Goal: Transaction & Acquisition: Purchase product/service

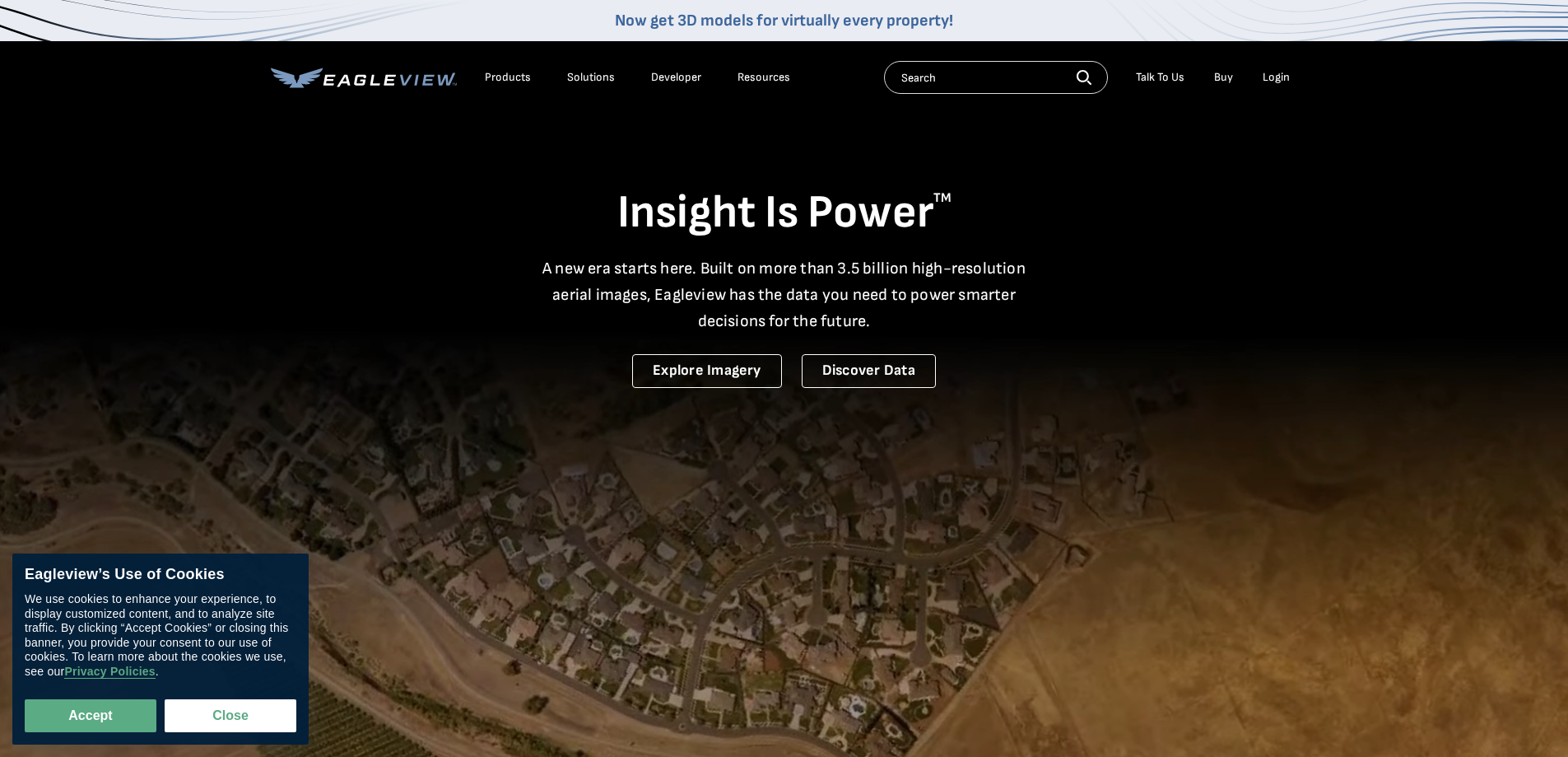
click at [1269, 83] on div "Login" at bounding box center [1276, 77] width 27 height 15
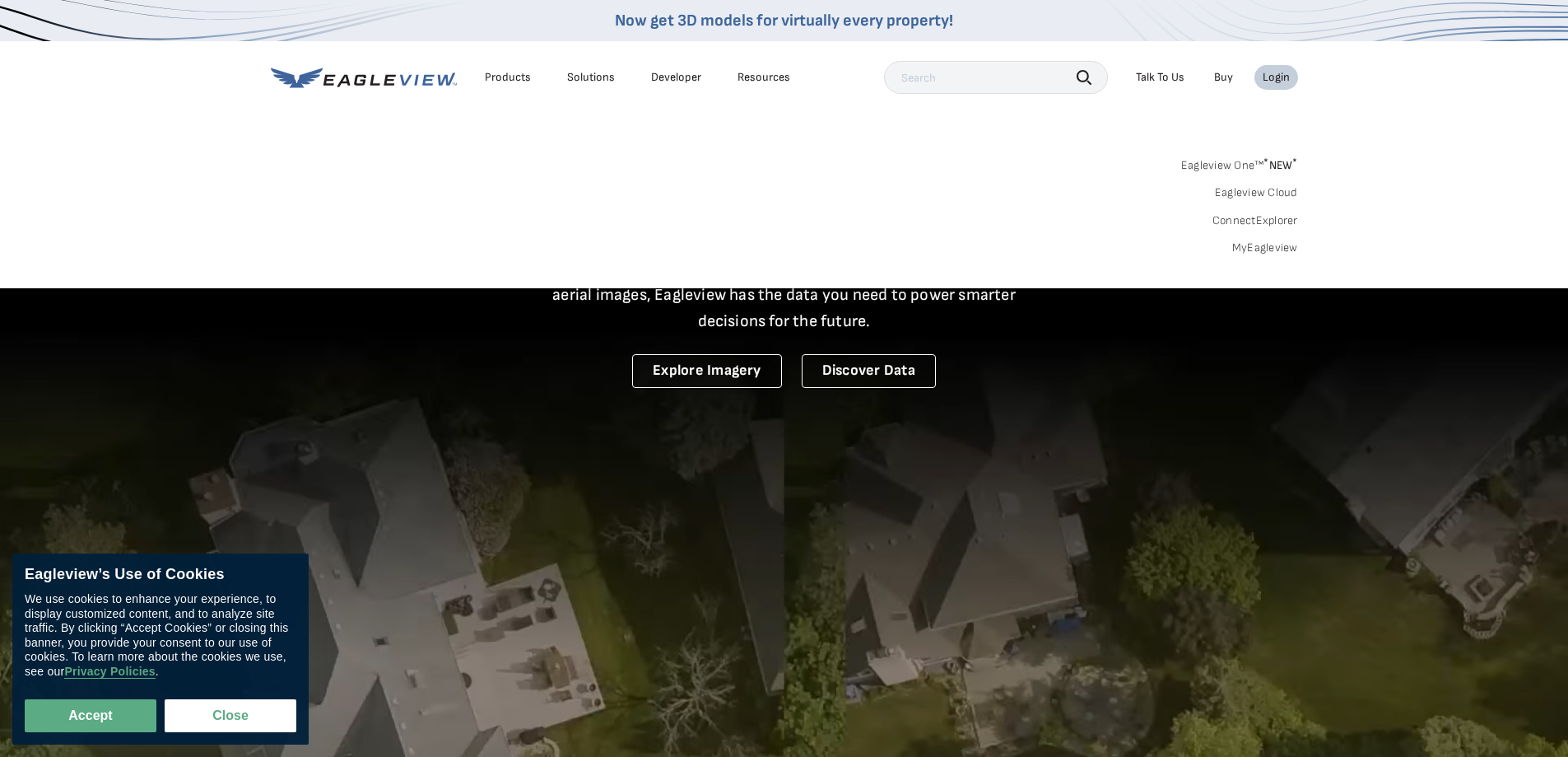
click at [1248, 249] on link "MyEagleview" at bounding box center [1265, 247] width 66 height 15
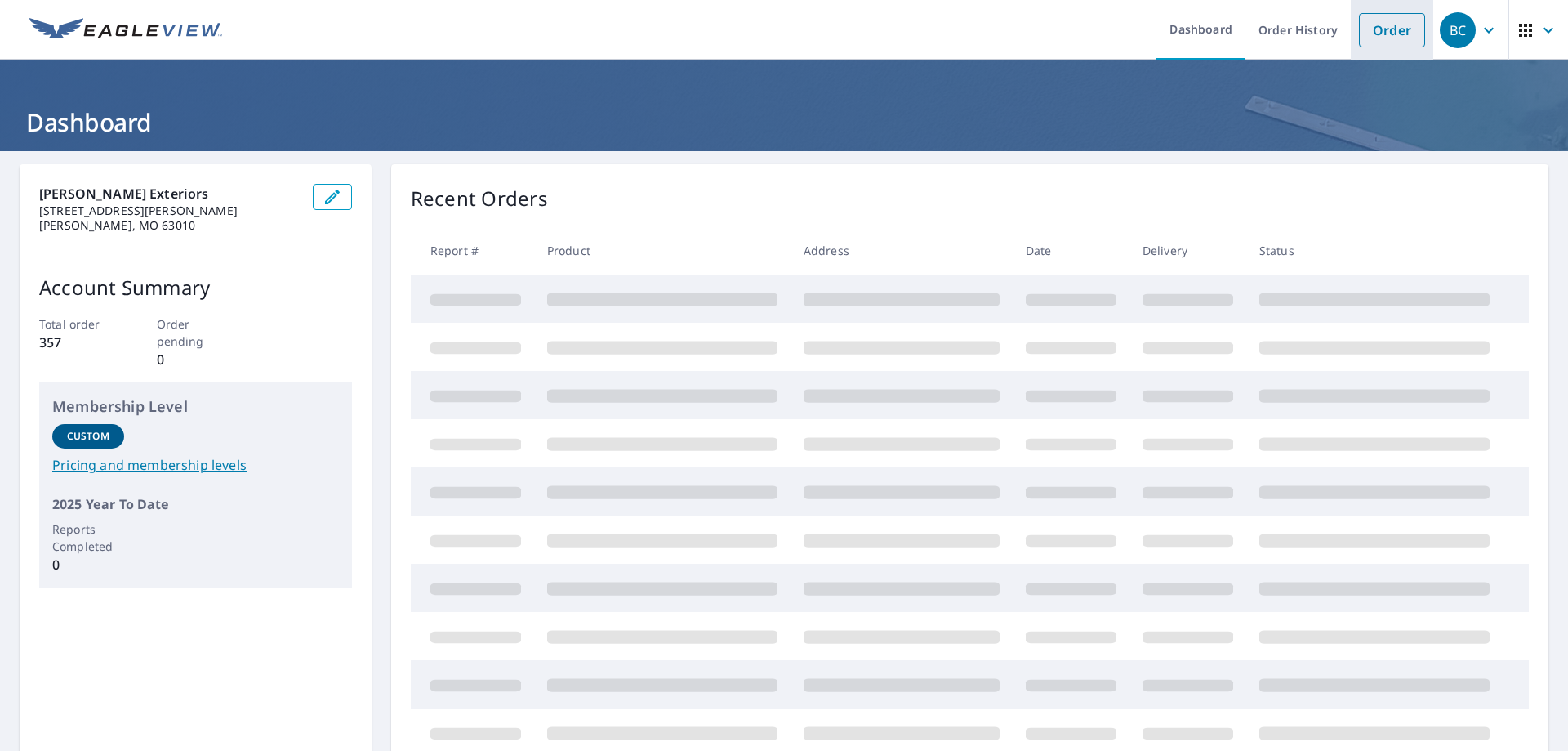
click at [1383, 35] on link "Order" at bounding box center [1392, 31] width 66 height 35
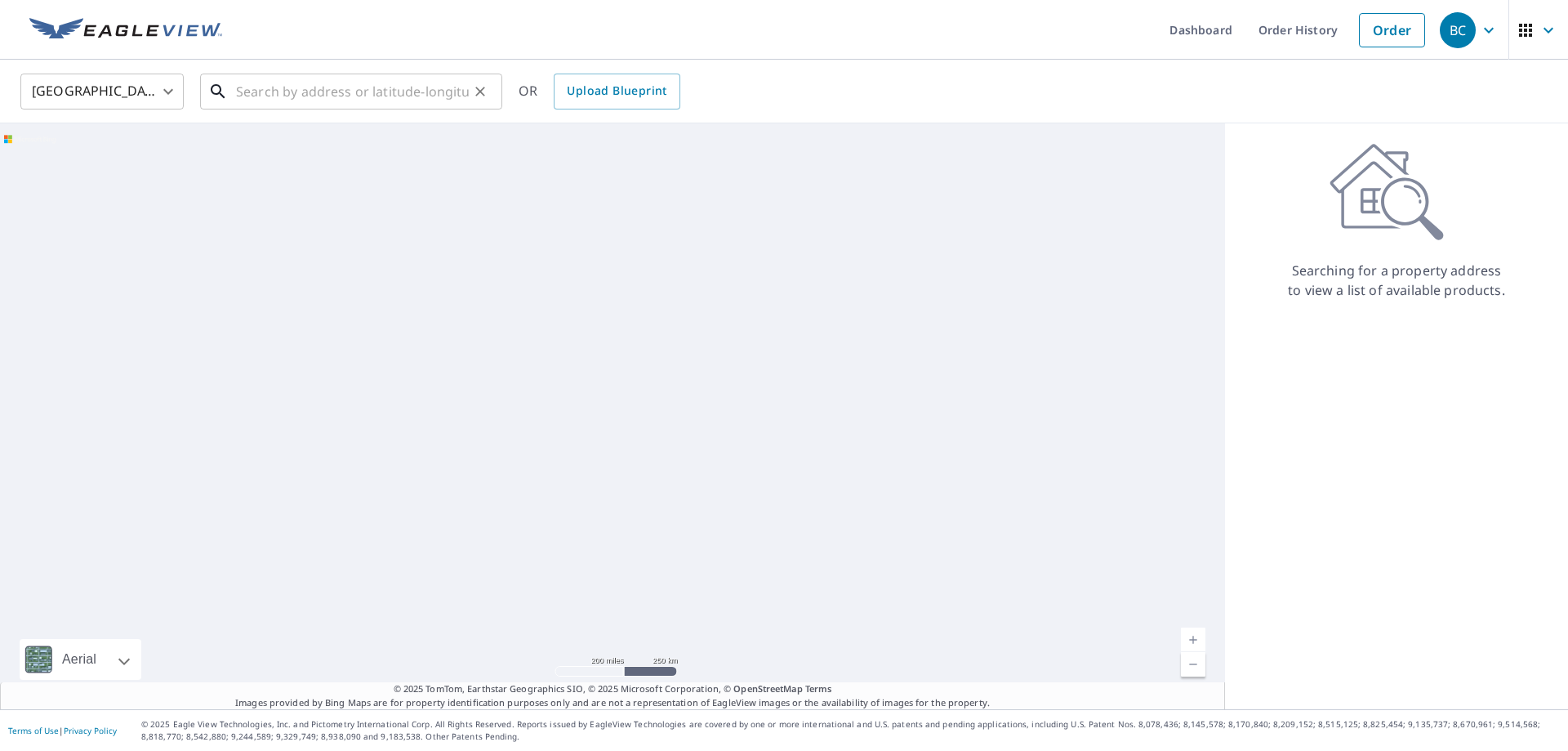
click at [302, 104] on input "text" at bounding box center [352, 91] width 233 height 46
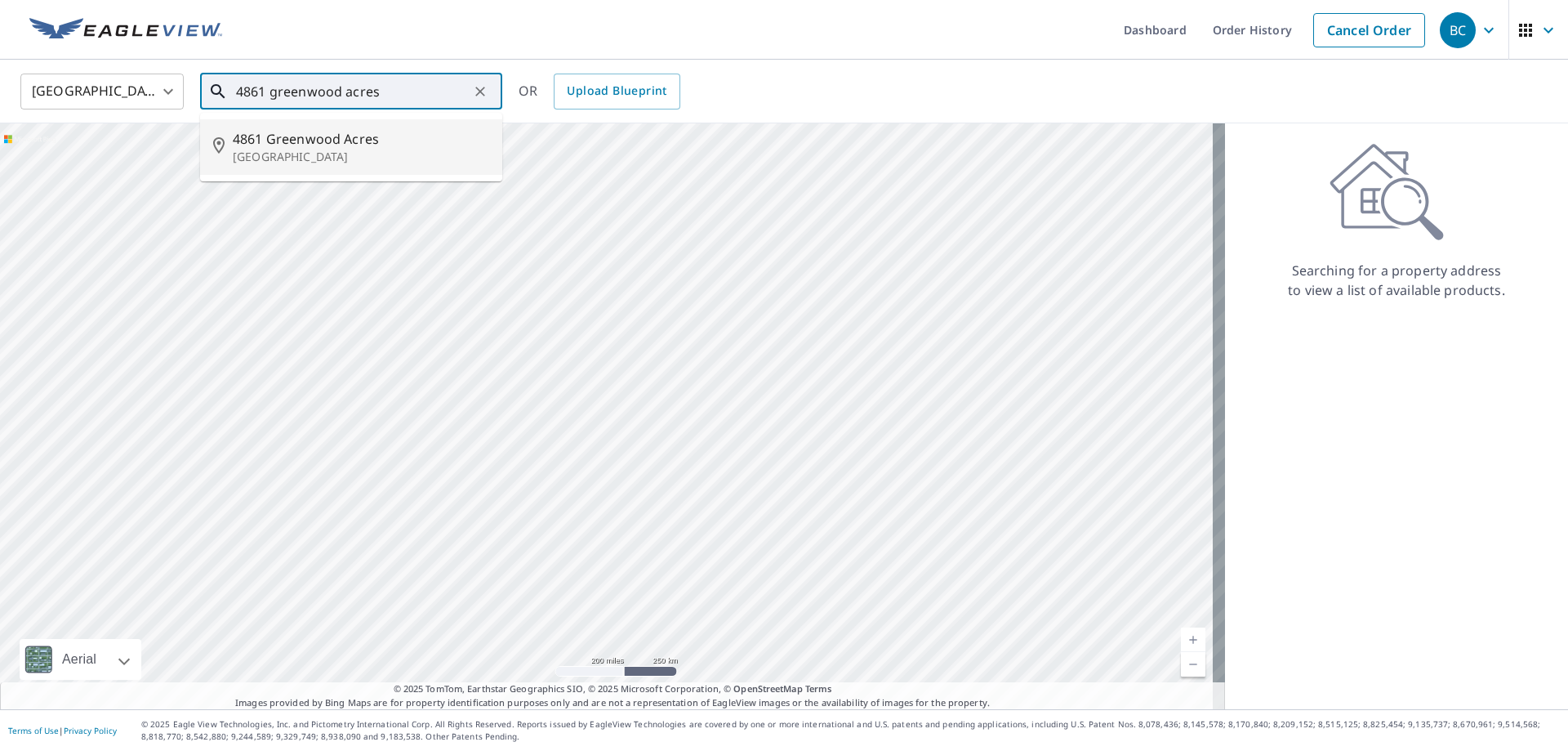
click at [335, 150] on p "[GEOGRAPHIC_DATA]" at bounding box center [361, 156] width 256 height 16
type input "[STREET_ADDRESS]"
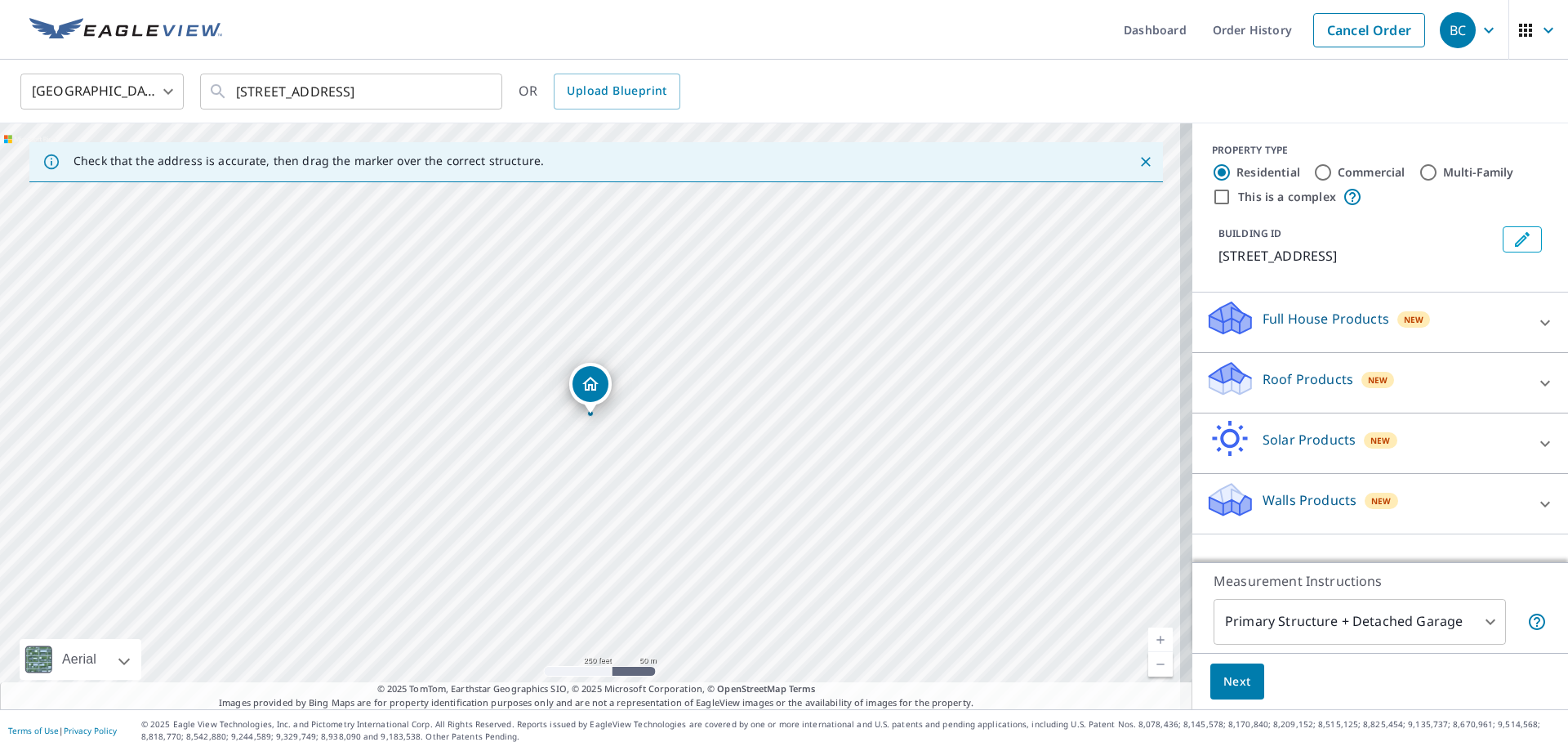
click at [1277, 389] on p "Roof Products" at bounding box center [1307, 378] width 90 height 19
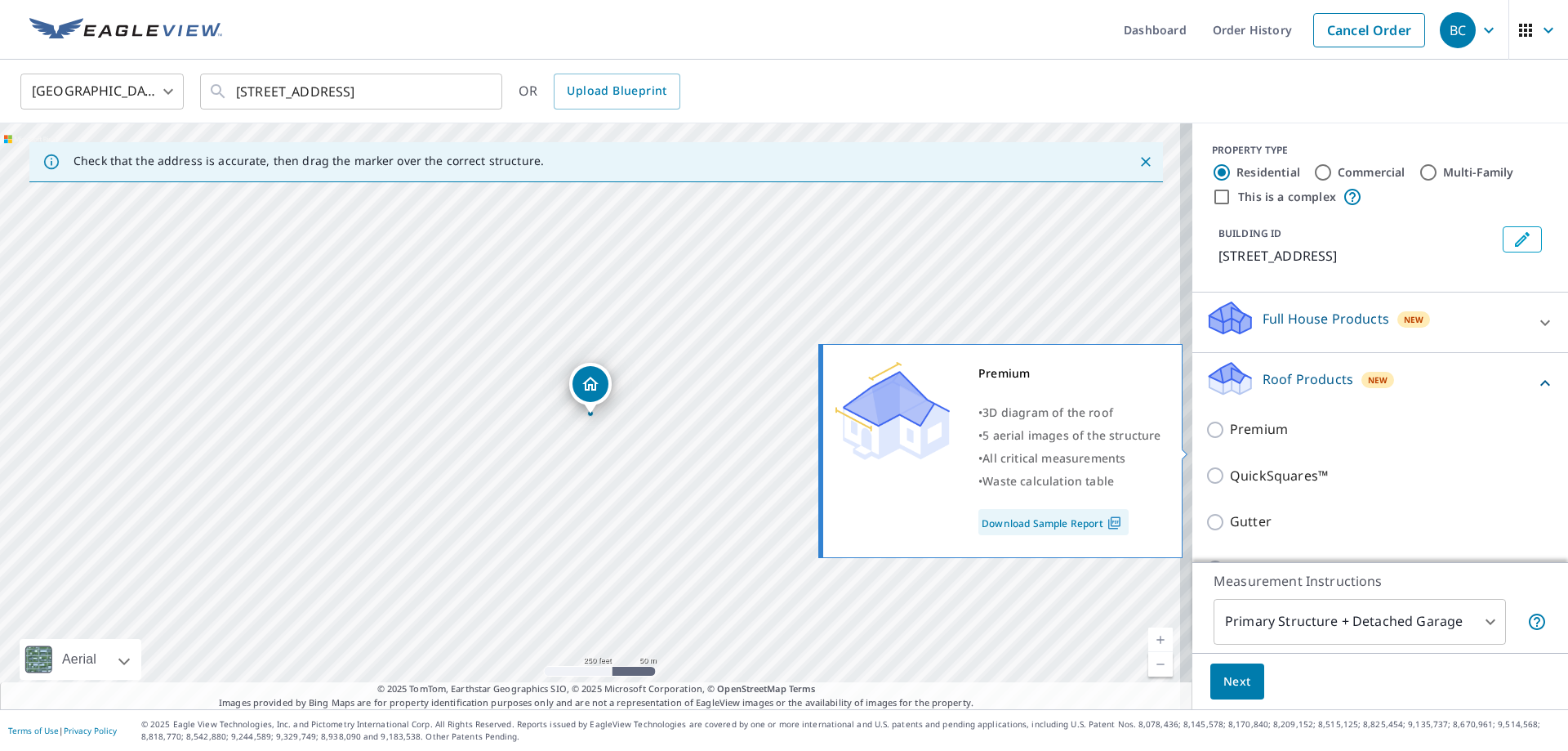
click at [1205, 439] on input "Premium" at bounding box center [1217, 429] width 24 height 19
checkbox input "true"
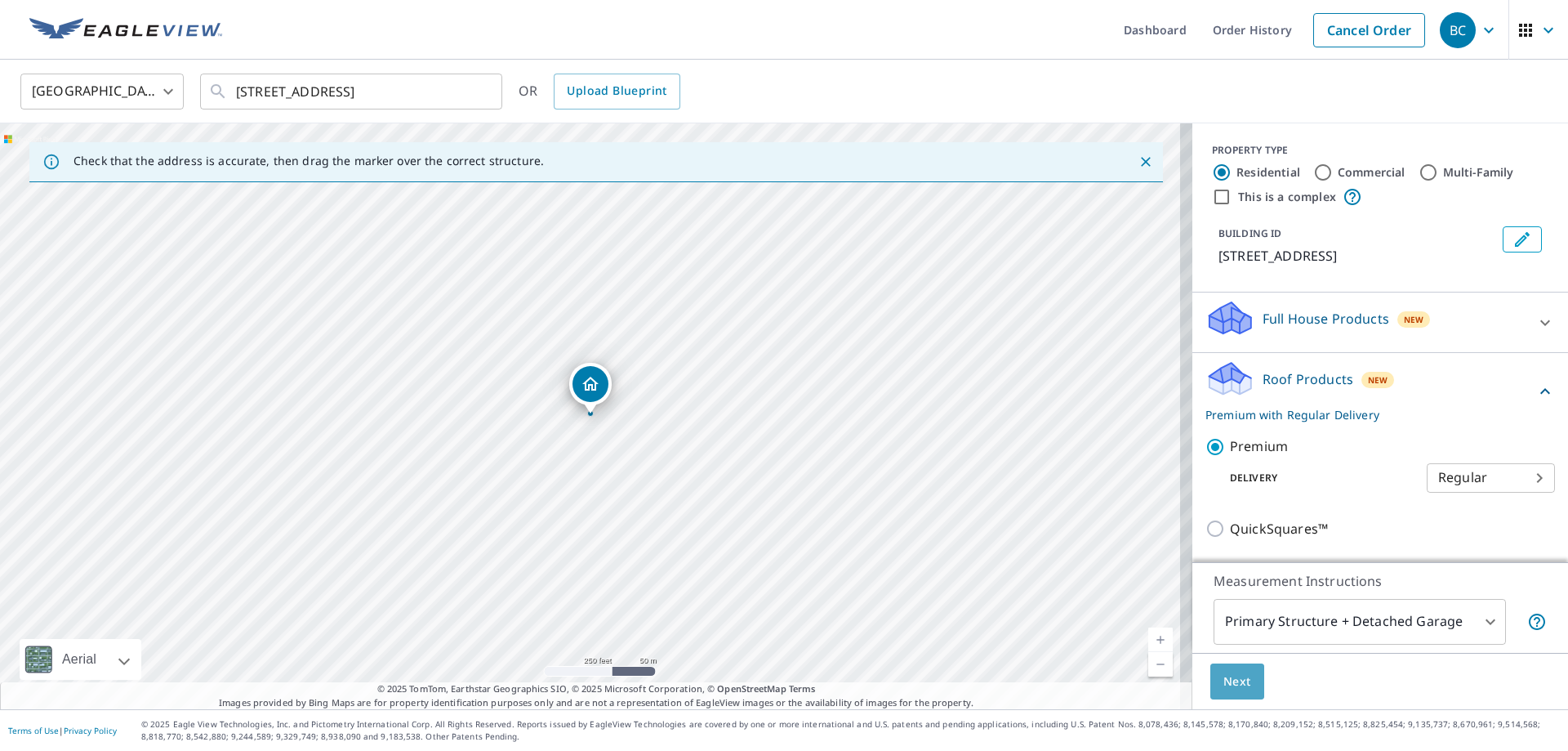
click at [1230, 681] on span "Next" at bounding box center [1237, 681] width 28 height 20
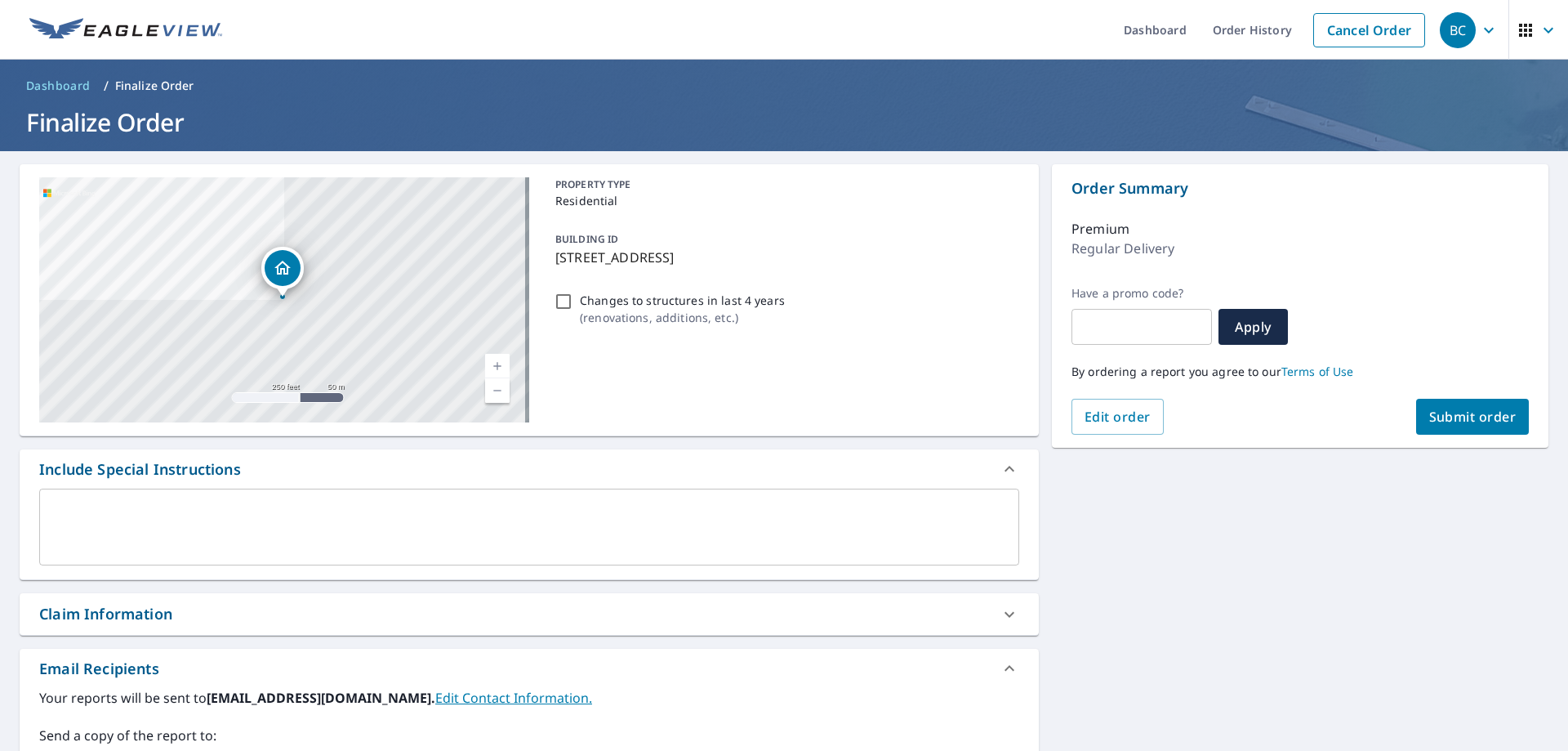
scroll to position [289, 0]
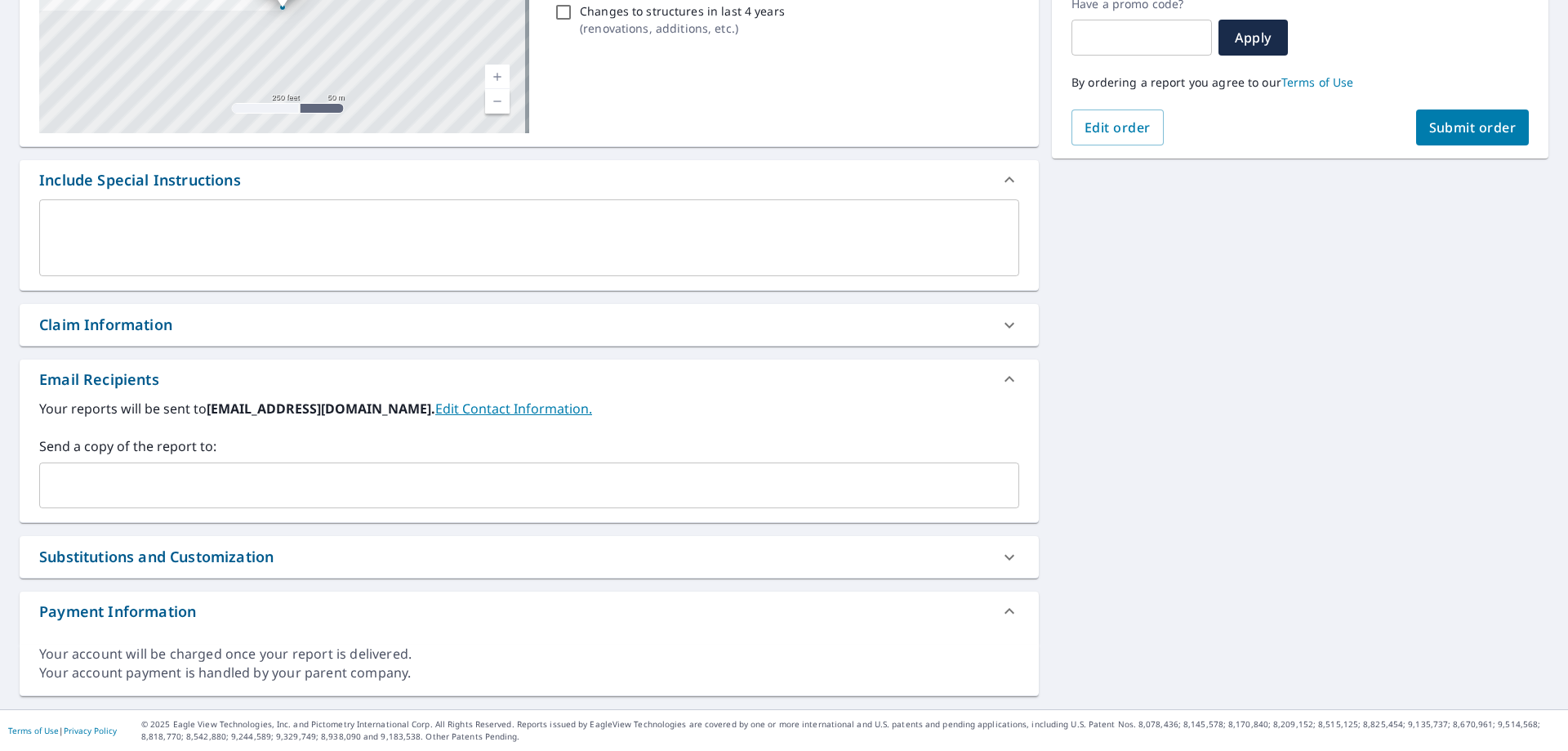
click at [473, 502] on div "​" at bounding box center [529, 485] width 980 height 46
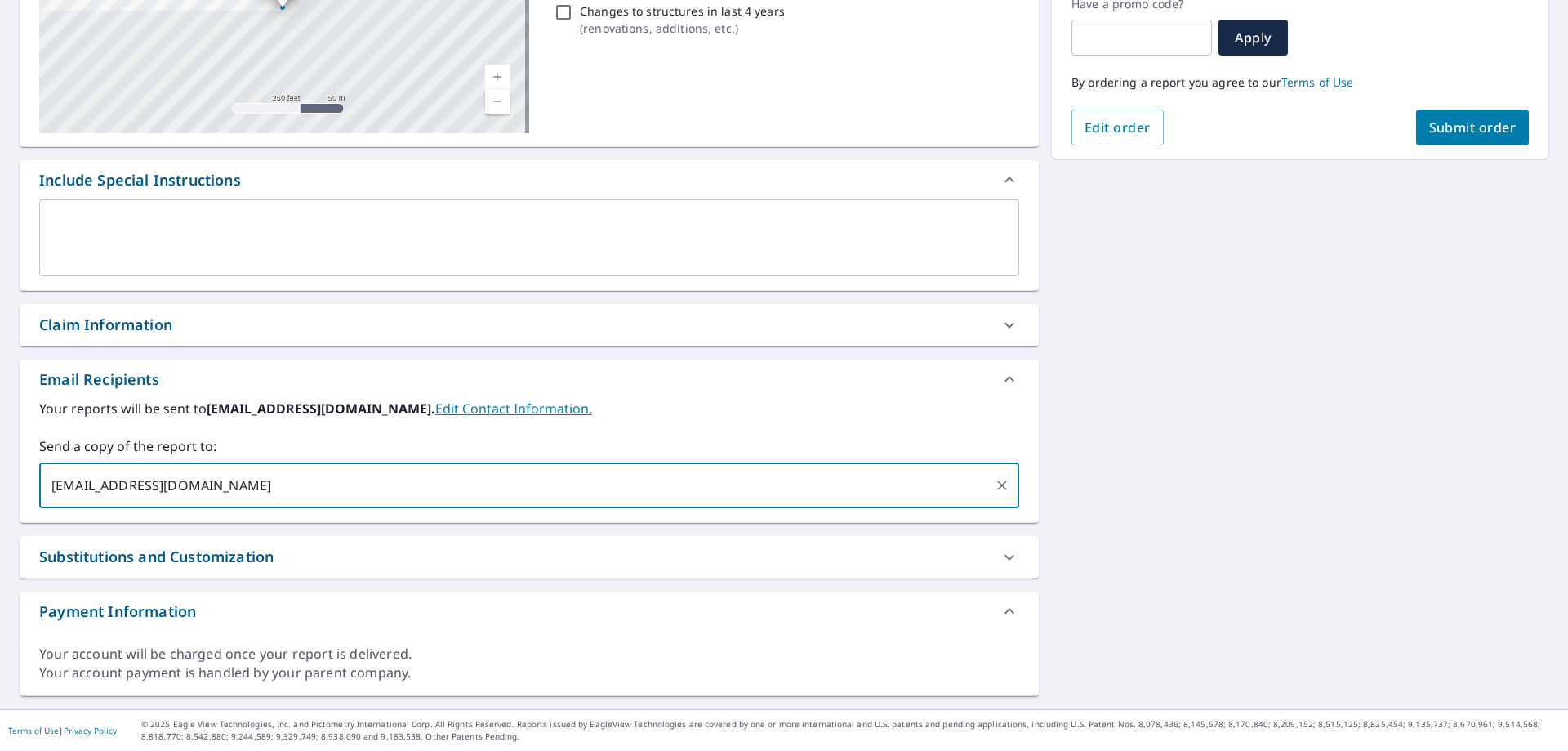
scroll to position [0, 0]
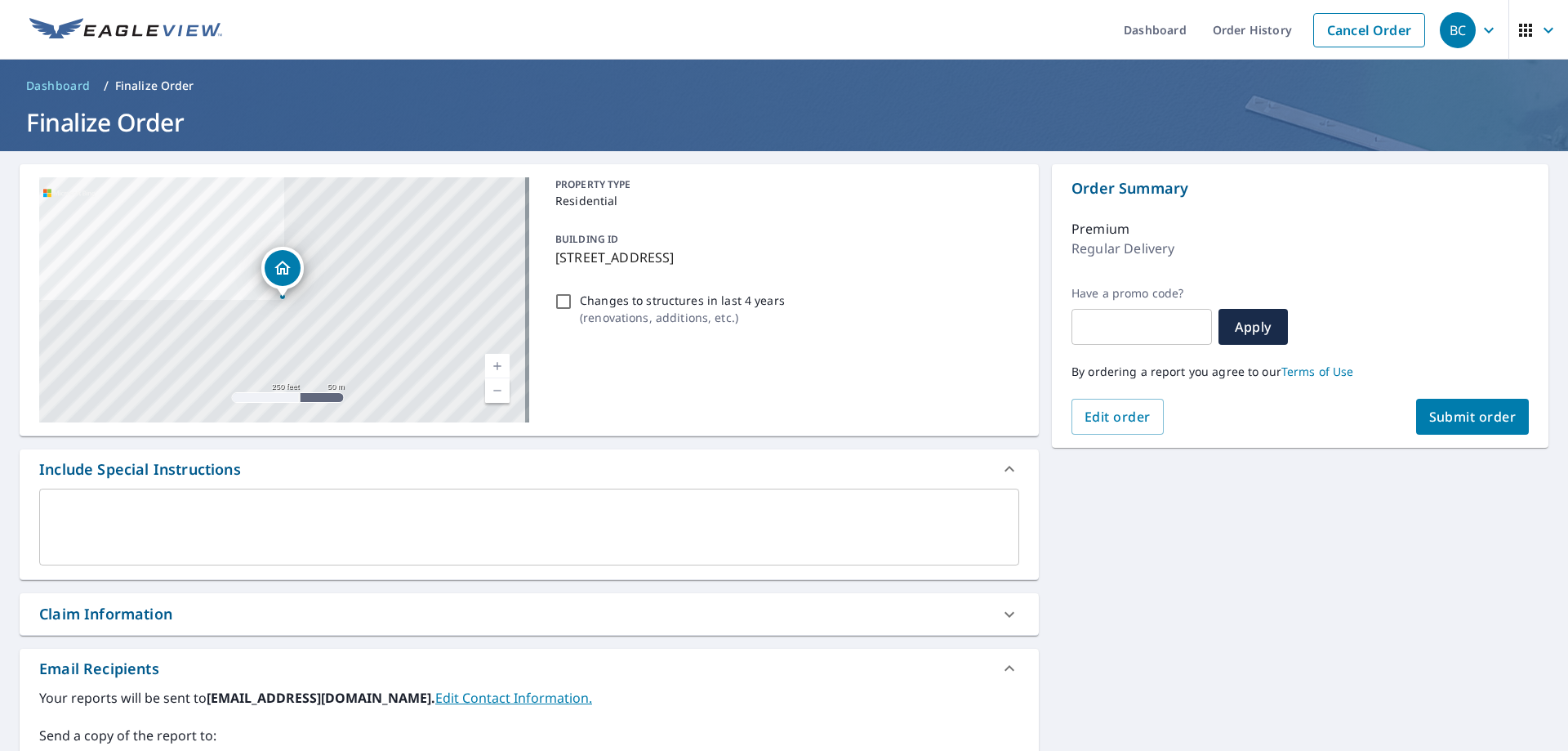
type input "[EMAIL_ADDRESS][DOMAIN_NAME]"
click at [1470, 412] on span "Submit order" at bounding box center [1472, 416] width 88 height 18
checkbox input "true"
